Goal: Information Seeking & Learning: Learn about a topic

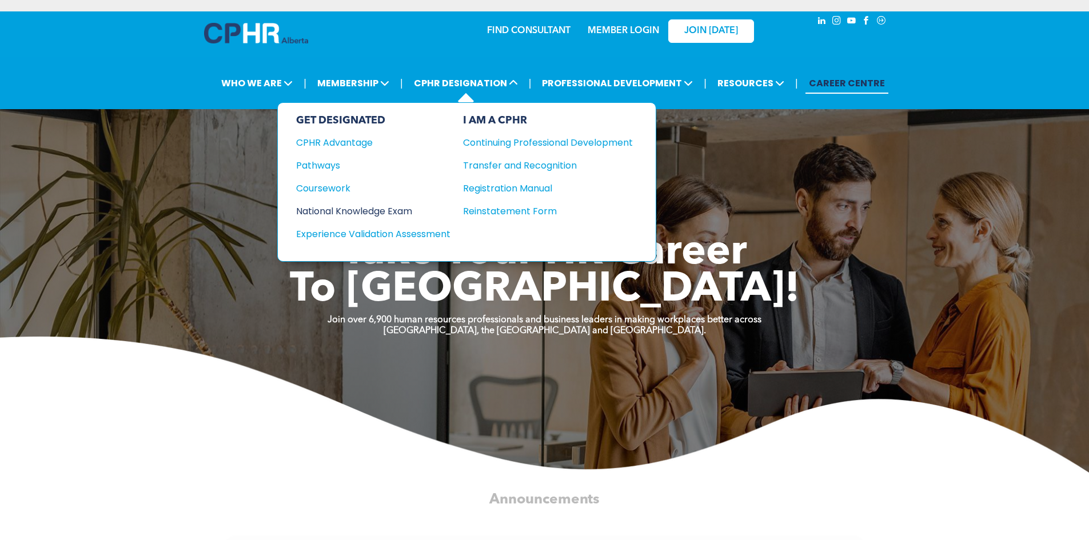
click at [351, 204] on div "National Knowledge Exam" at bounding box center [365, 211] width 139 height 14
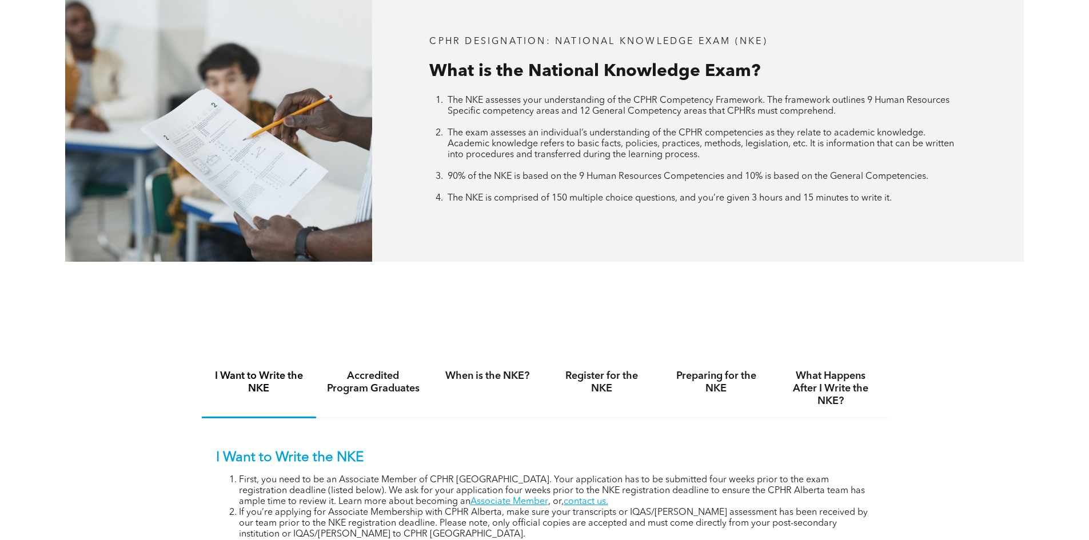
scroll to position [515, 0]
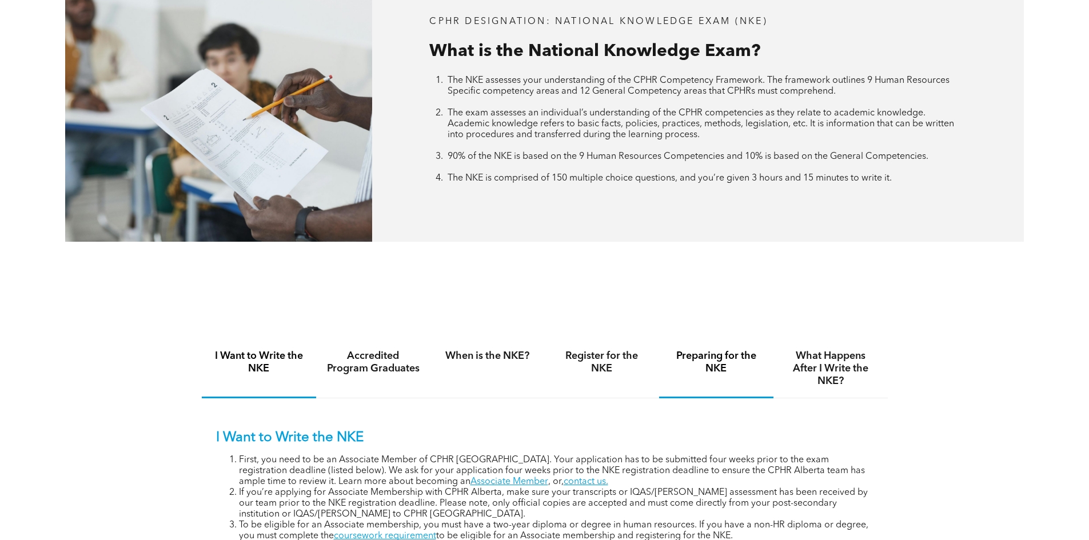
click at [715, 350] on h4 "Preparing for the NKE" at bounding box center [717, 362] width 94 height 25
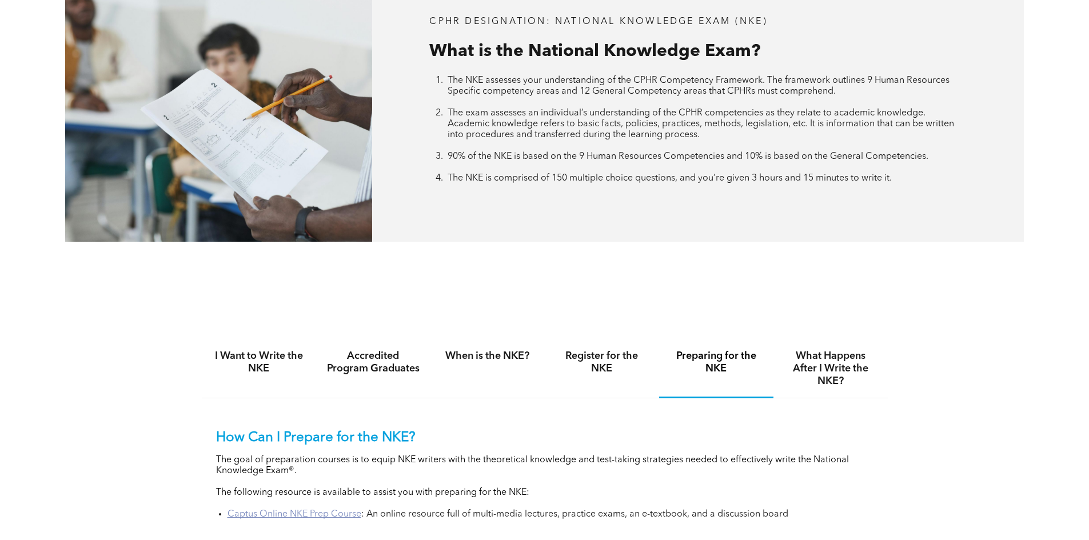
click at [289, 510] on link "Captus Online NKE Prep Course" at bounding box center [295, 514] width 134 height 9
